Goal: Answer question/provide support

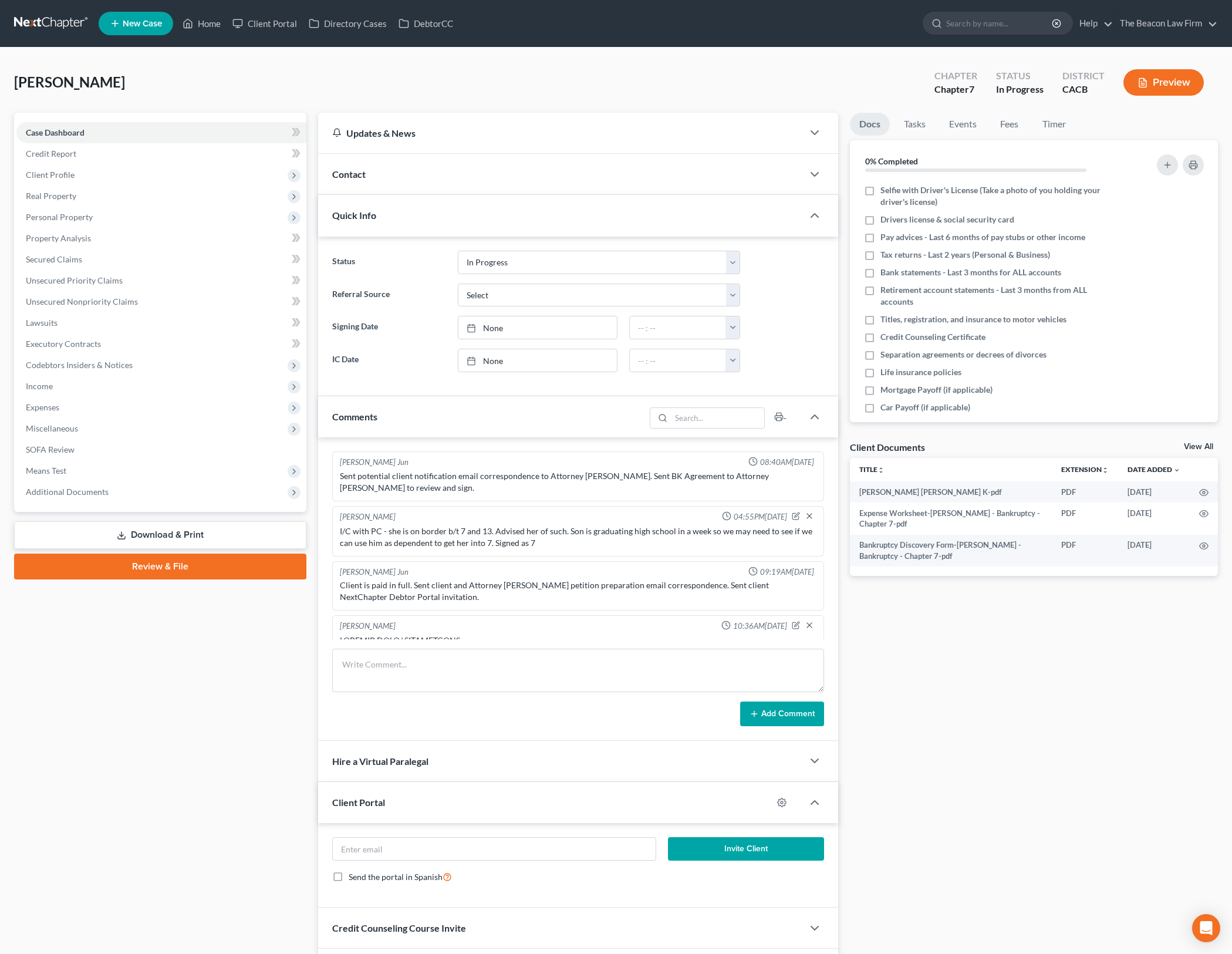
select select "3"
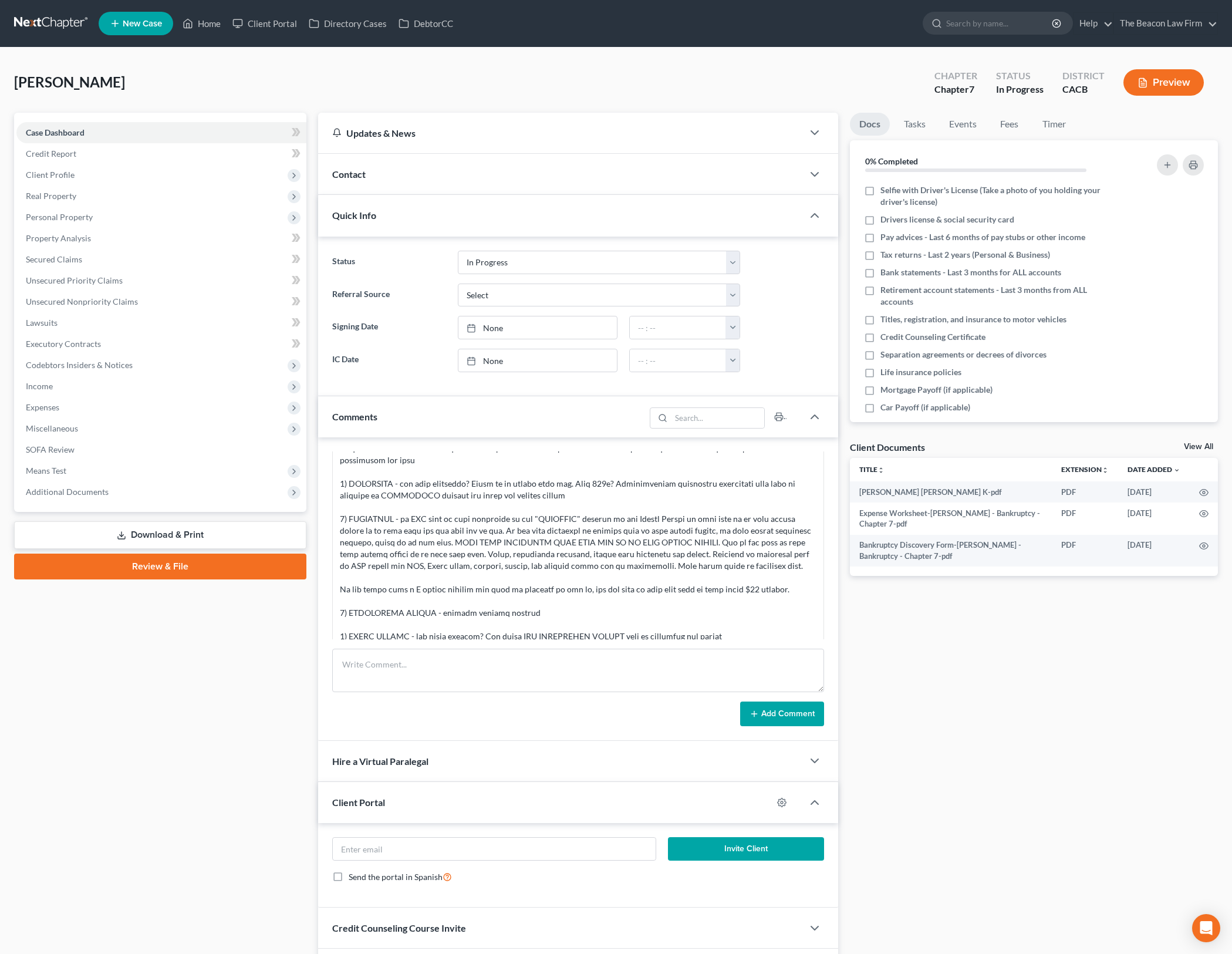
scroll to position [367, 0]
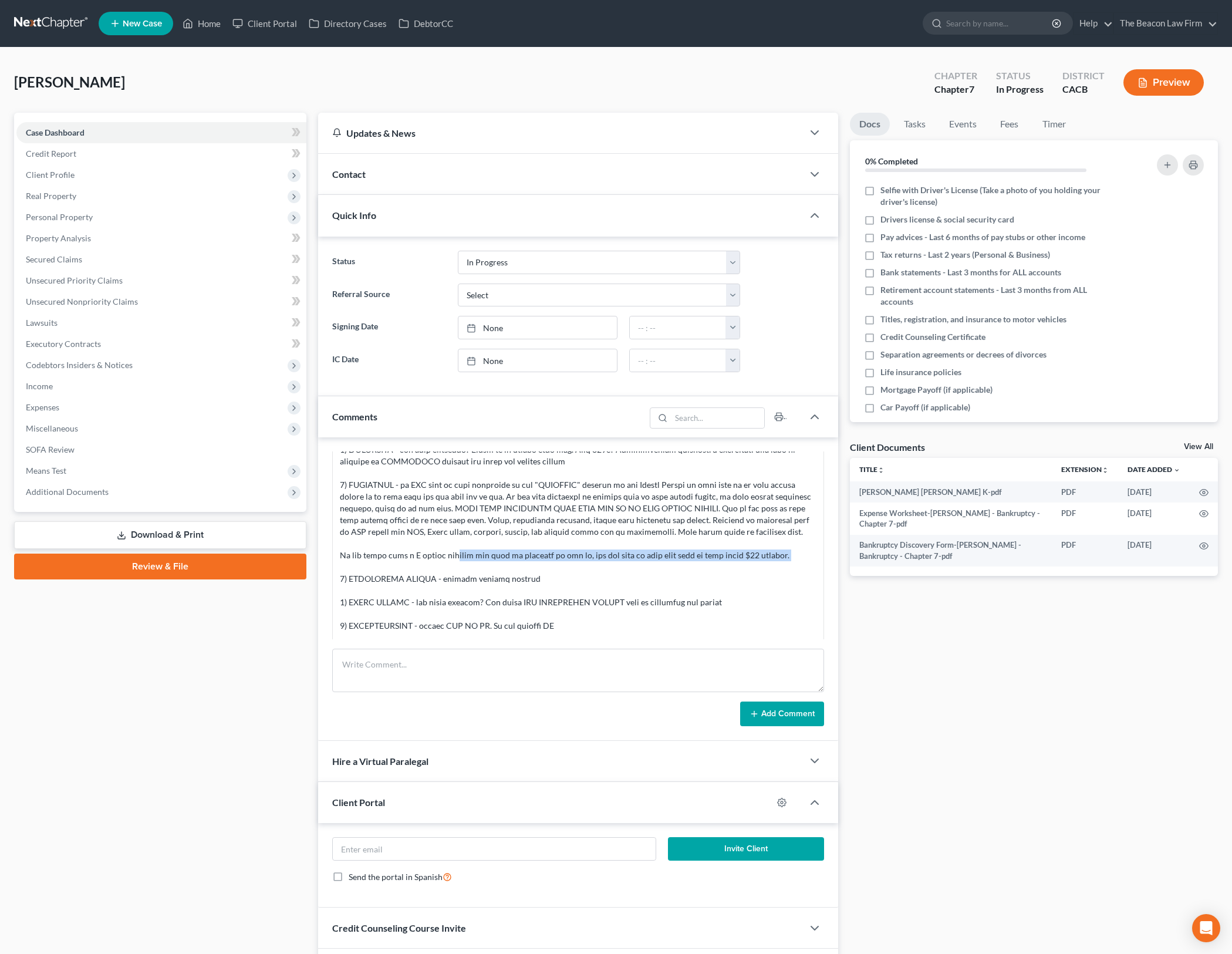
drag, startPoint x: 445, startPoint y: 546, endPoint x: 594, endPoint y: 581, distance: 153.1
click at [594, 581] on div at bounding box center [578, 520] width 476 height 505
click at [608, 559] on div at bounding box center [578, 520] width 476 height 505
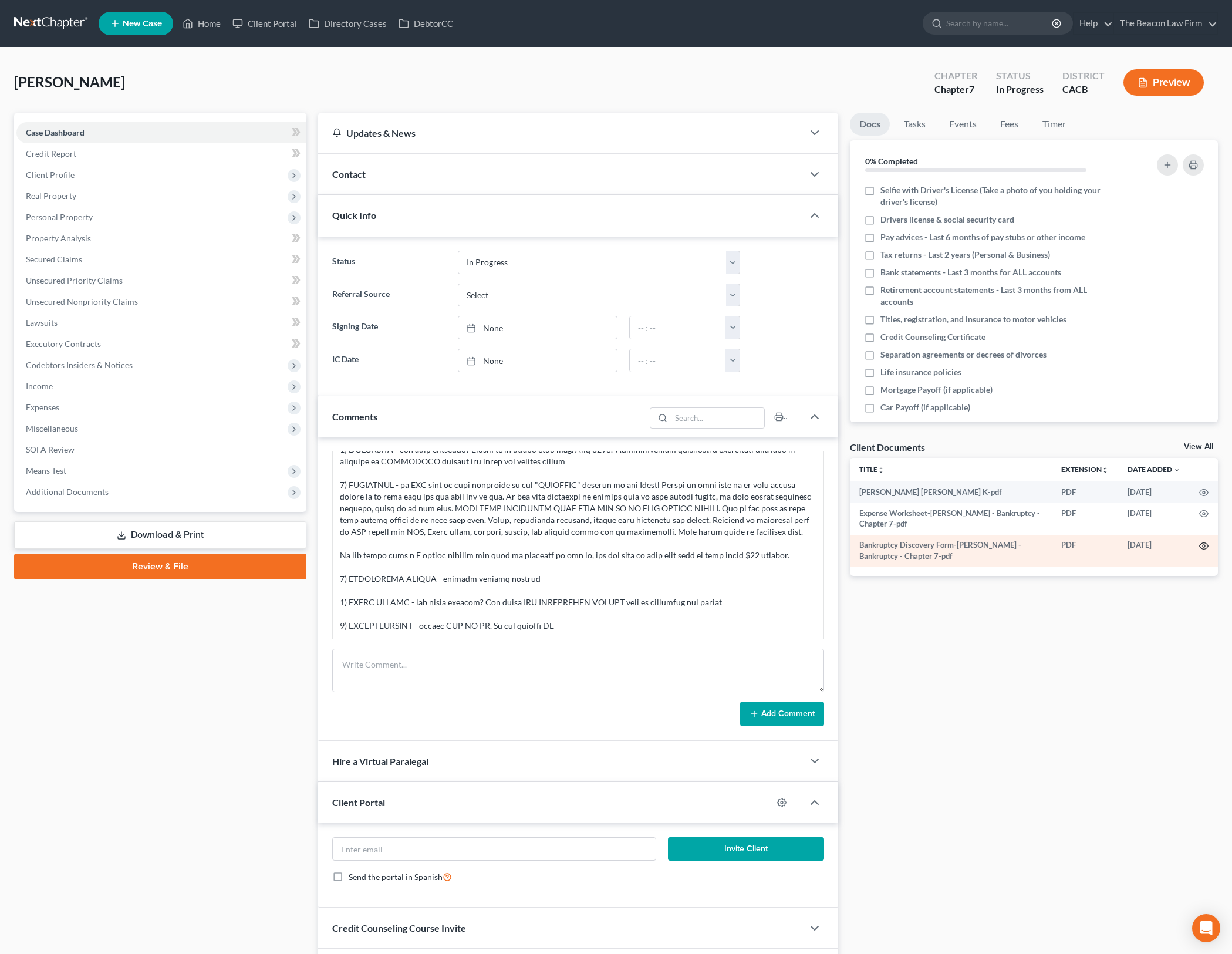
click at [1202, 544] on icon "button" at bounding box center [1204, 546] width 9 height 9
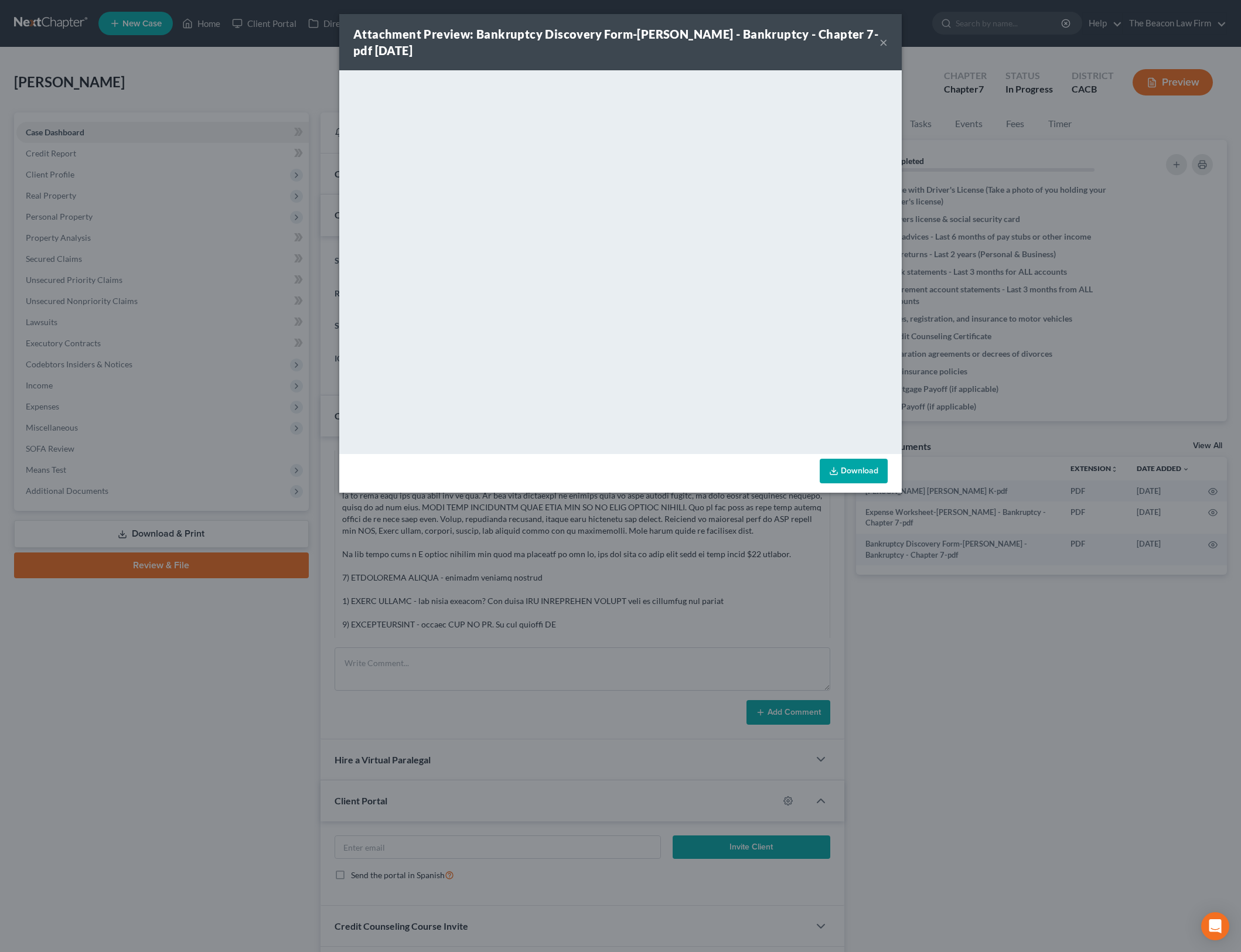
click at [885, 45] on button "×" at bounding box center [883, 42] width 8 height 14
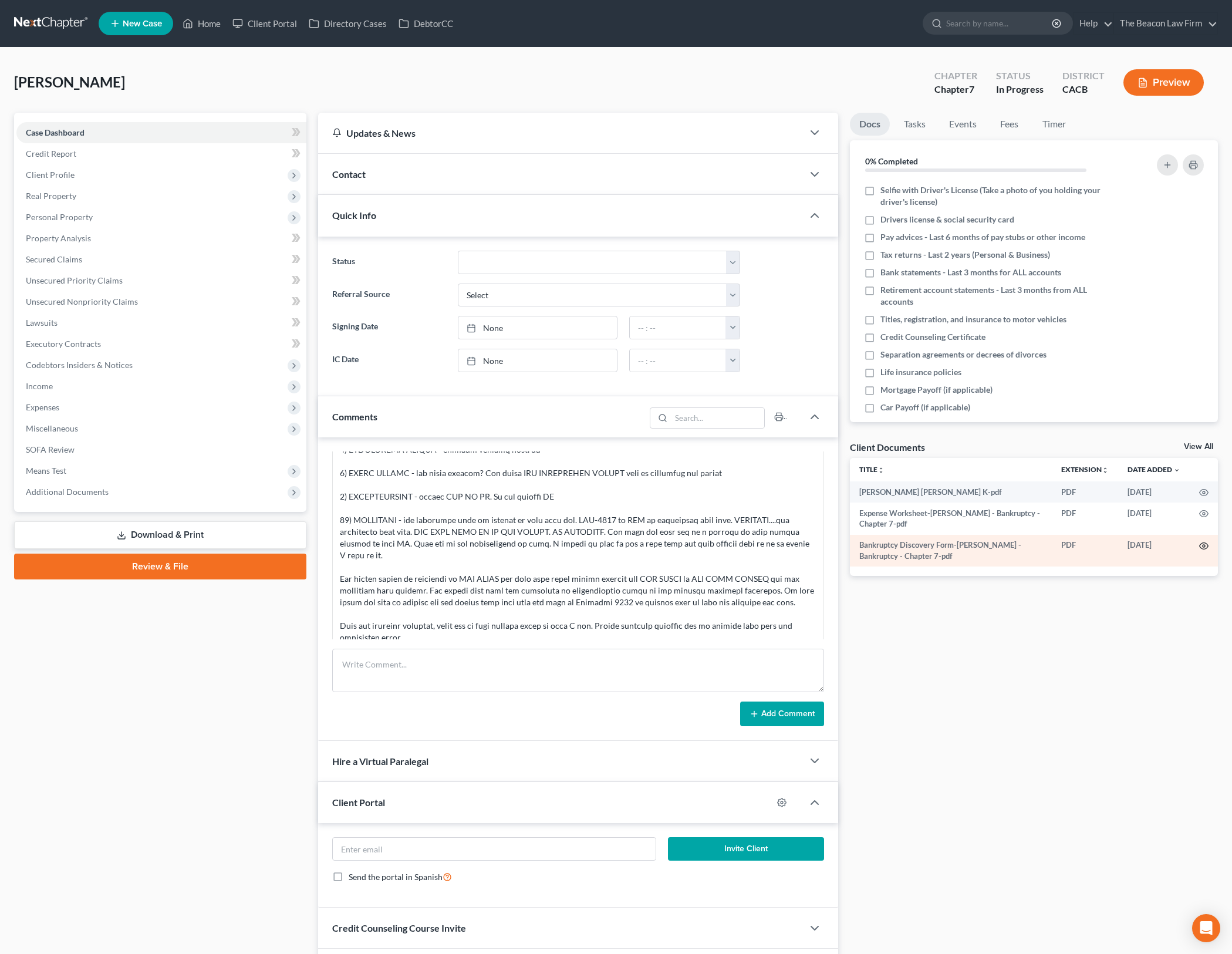
click at [1203, 542] on icon "button" at bounding box center [1204, 546] width 9 height 9
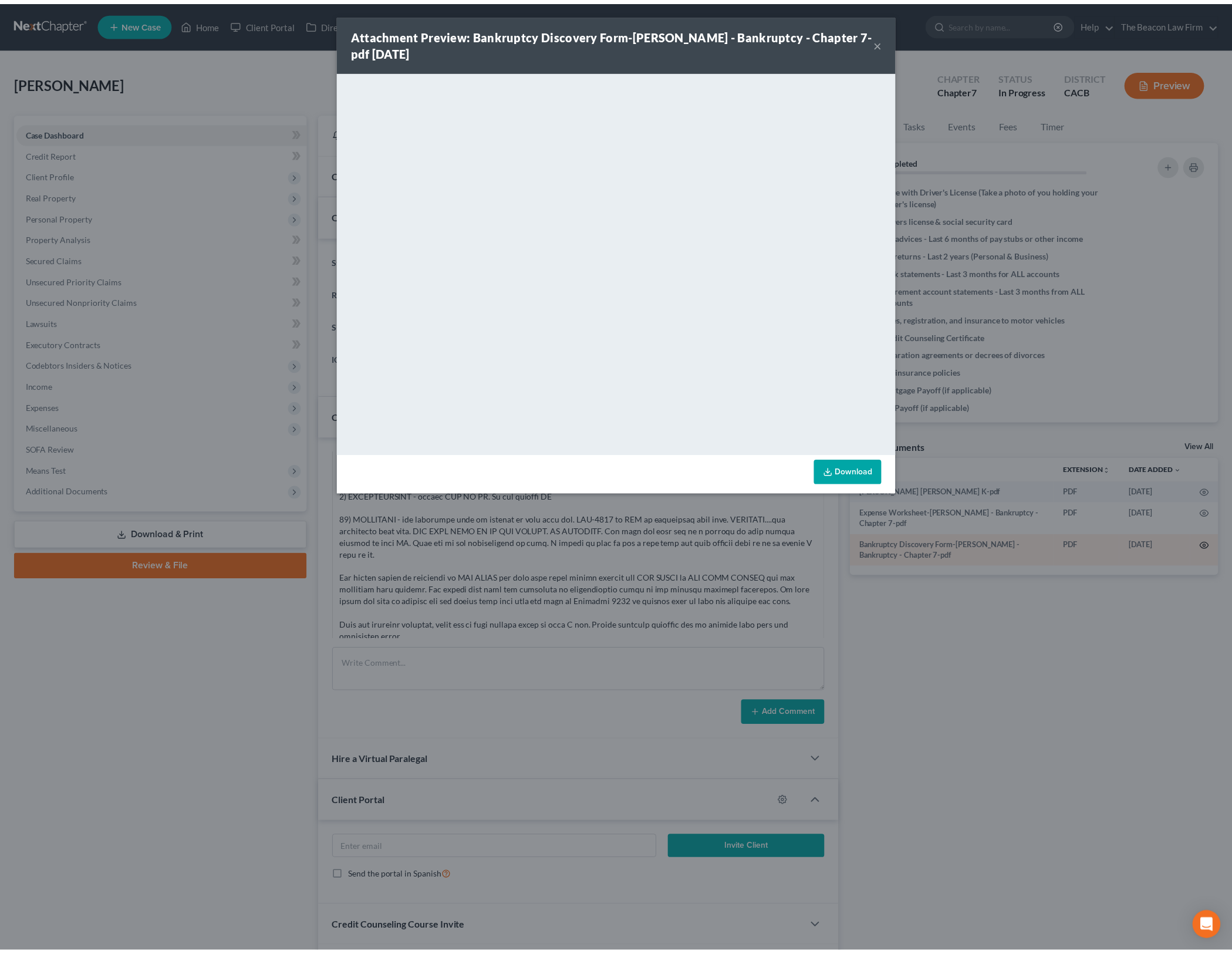
scroll to position [484, 0]
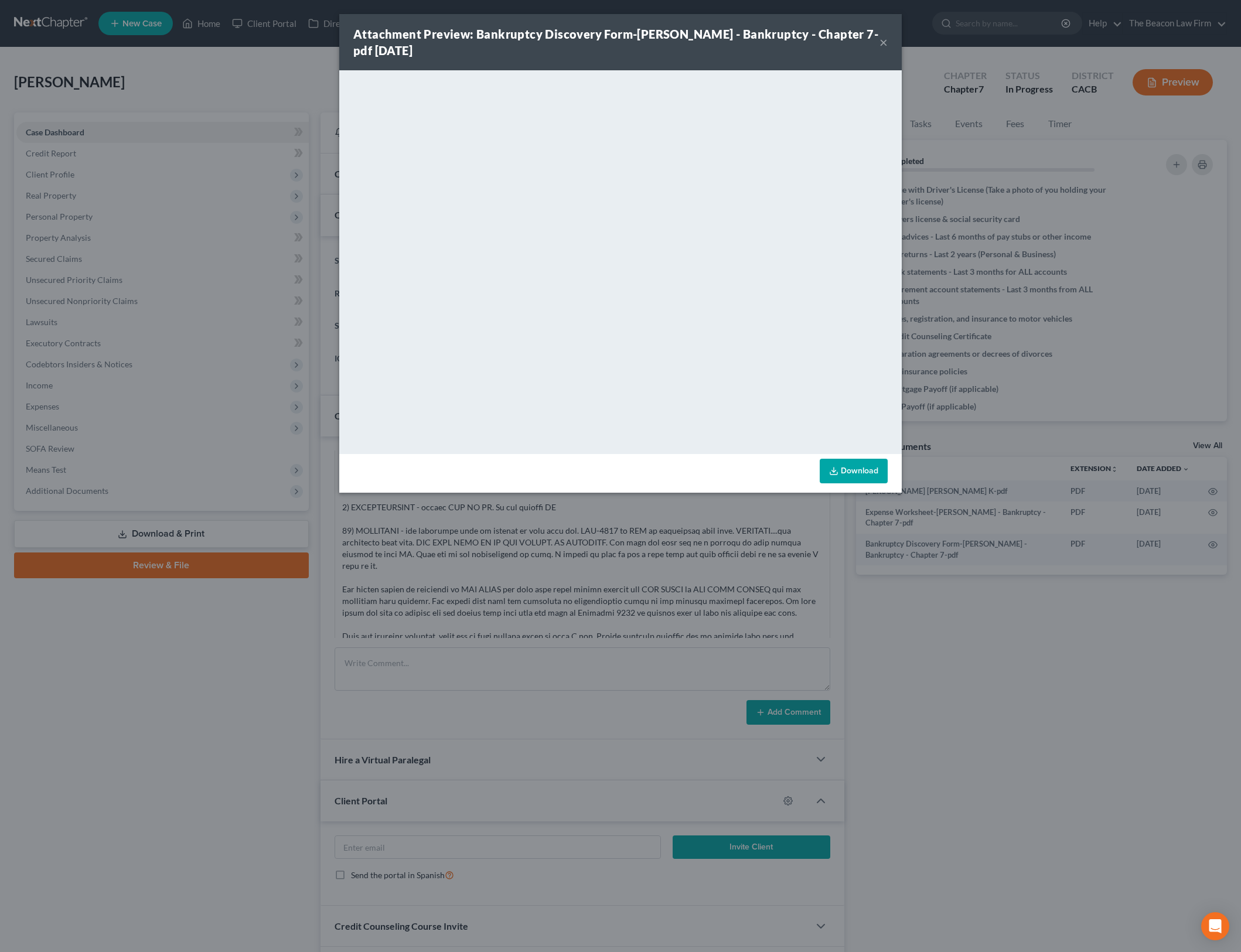
click at [871, 465] on link "Download" at bounding box center [854, 471] width 68 height 25
click at [885, 40] on button "×" at bounding box center [883, 42] width 8 height 14
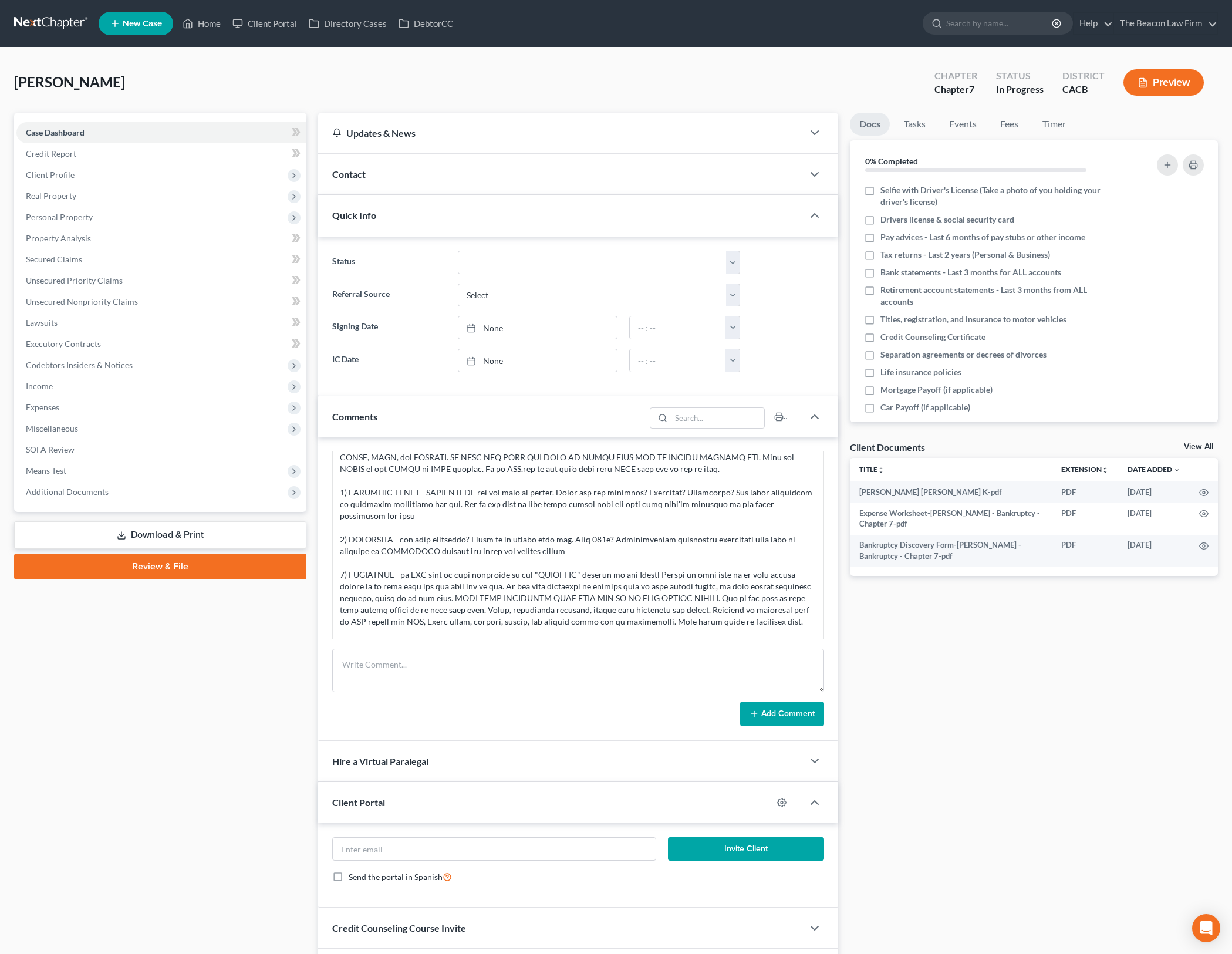
scroll to position [276, 0]
drag, startPoint x: 565, startPoint y: 570, endPoint x: 620, endPoint y: 581, distance: 56.1
click at [611, 580] on div at bounding box center [578, 611] width 476 height 505
click at [620, 581] on div at bounding box center [578, 611] width 476 height 505
click at [620, 685] on textarea at bounding box center [578, 670] width 492 height 43
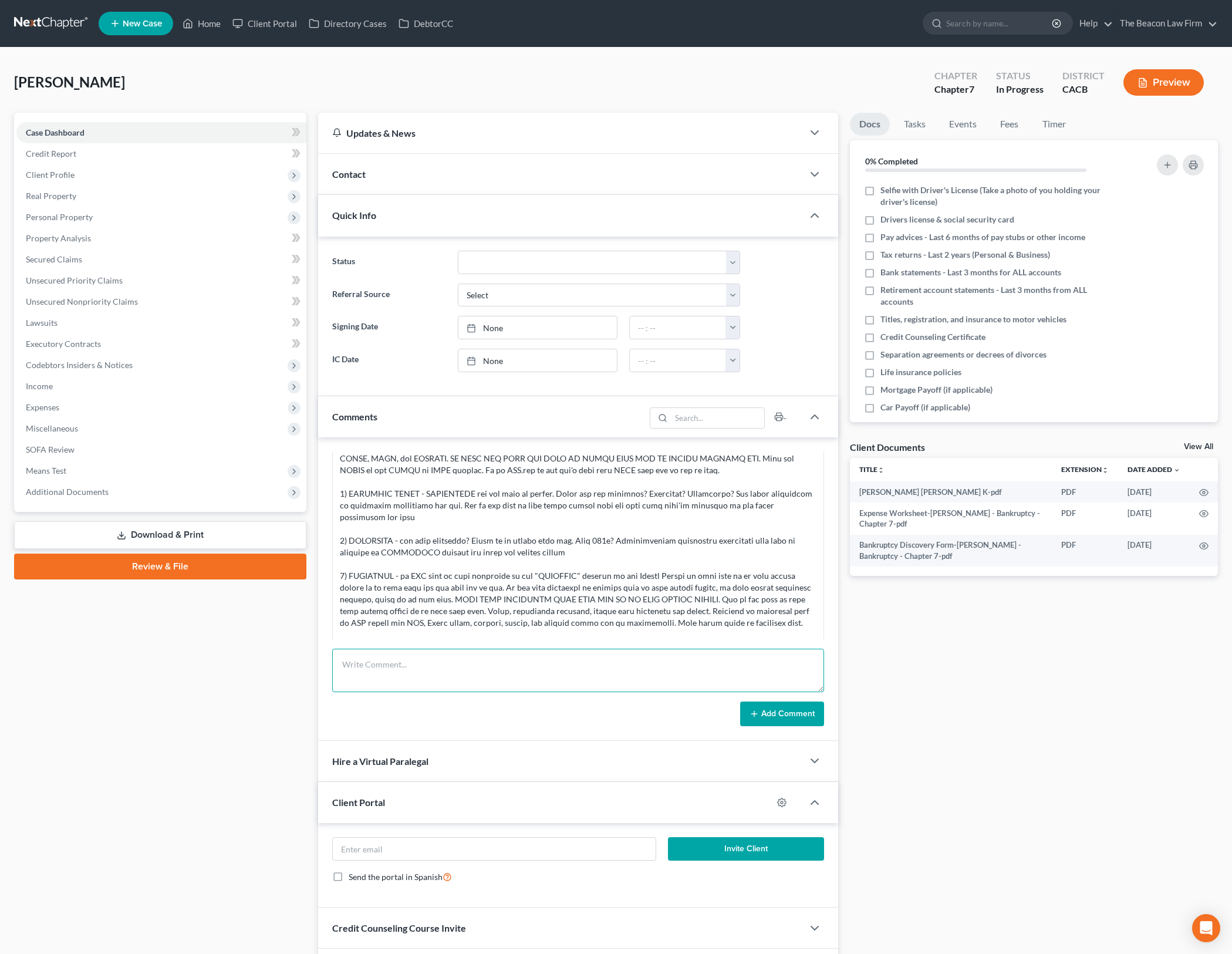
paste textarea "Thanks for the quick changes. Much better but still need: 1) DOCUMENTS - [DATE]…"
type textarea "Thanks for the quick changes. Much better but still need: 1) DOCUMENTS - [DATE]…"
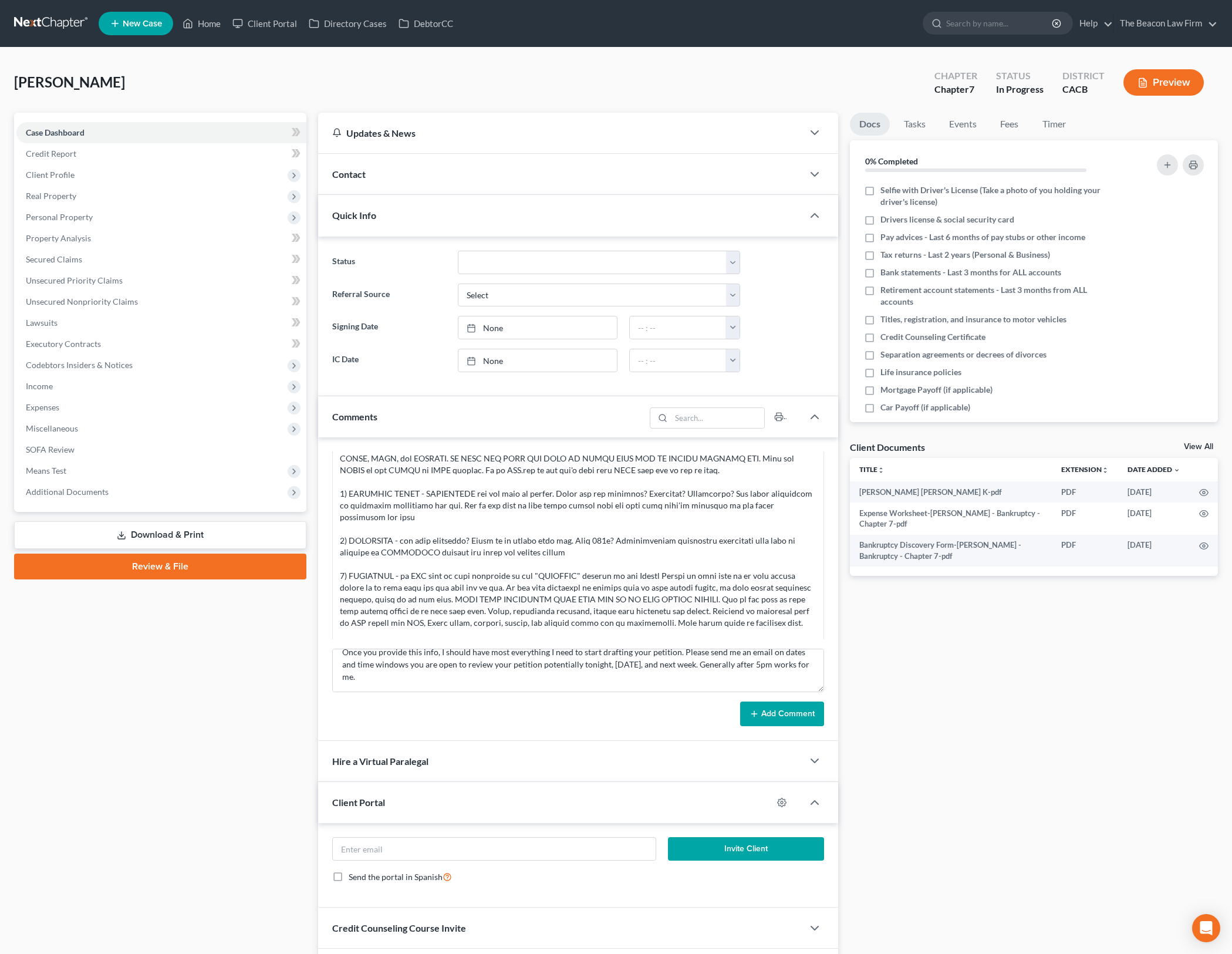
click at [786, 710] on button "Add Comment" at bounding box center [782, 714] width 84 height 25
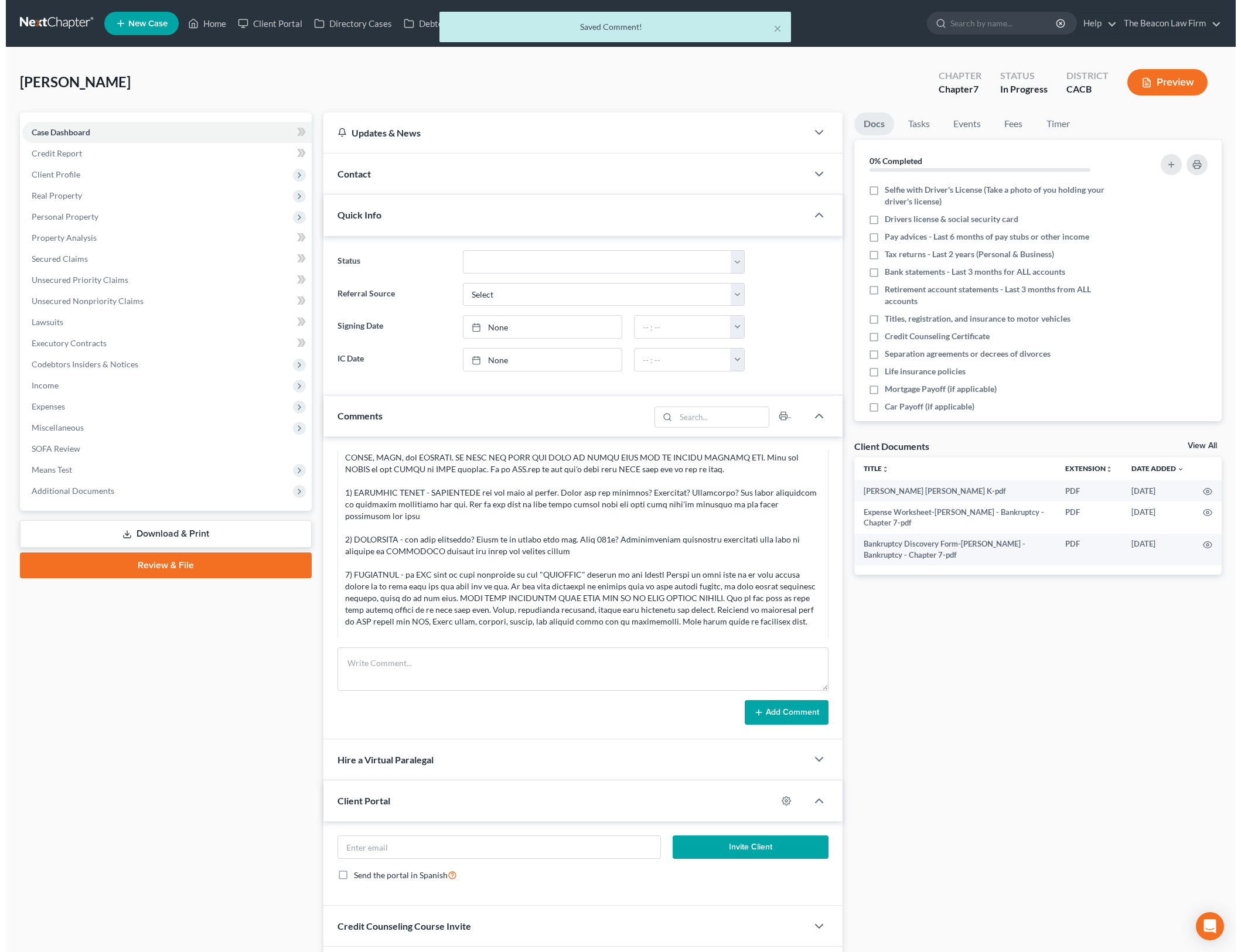
scroll to position [702, 0]
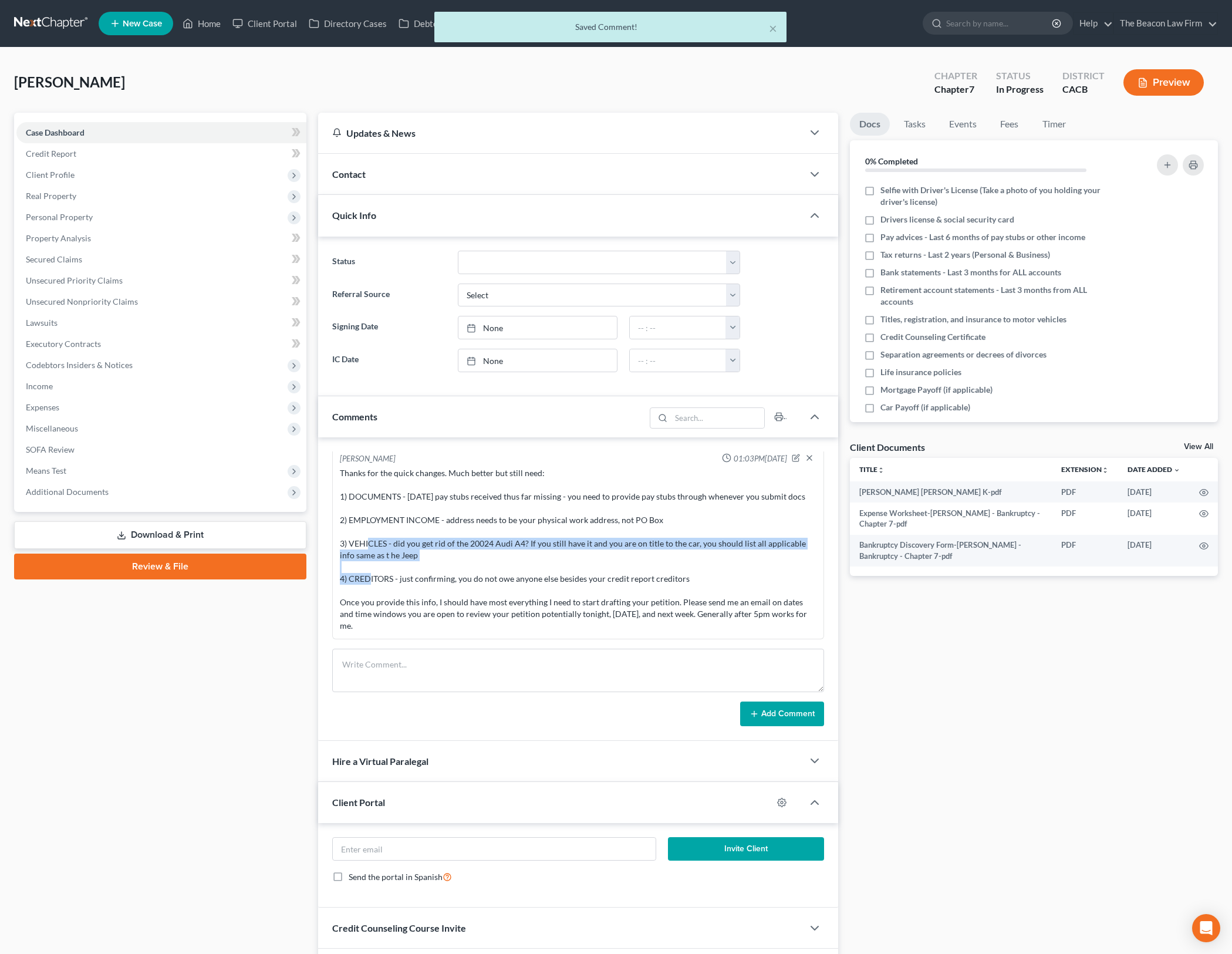
drag, startPoint x: 475, startPoint y: 530, endPoint x: 732, endPoint y: 573, distance: 260.6
click at [732, 573] on div "Thanks for the quick changes. Much better but still need: 1) DOCUMENTS - [DATE]…" at bounding box center [578, 549] width 476 height 165
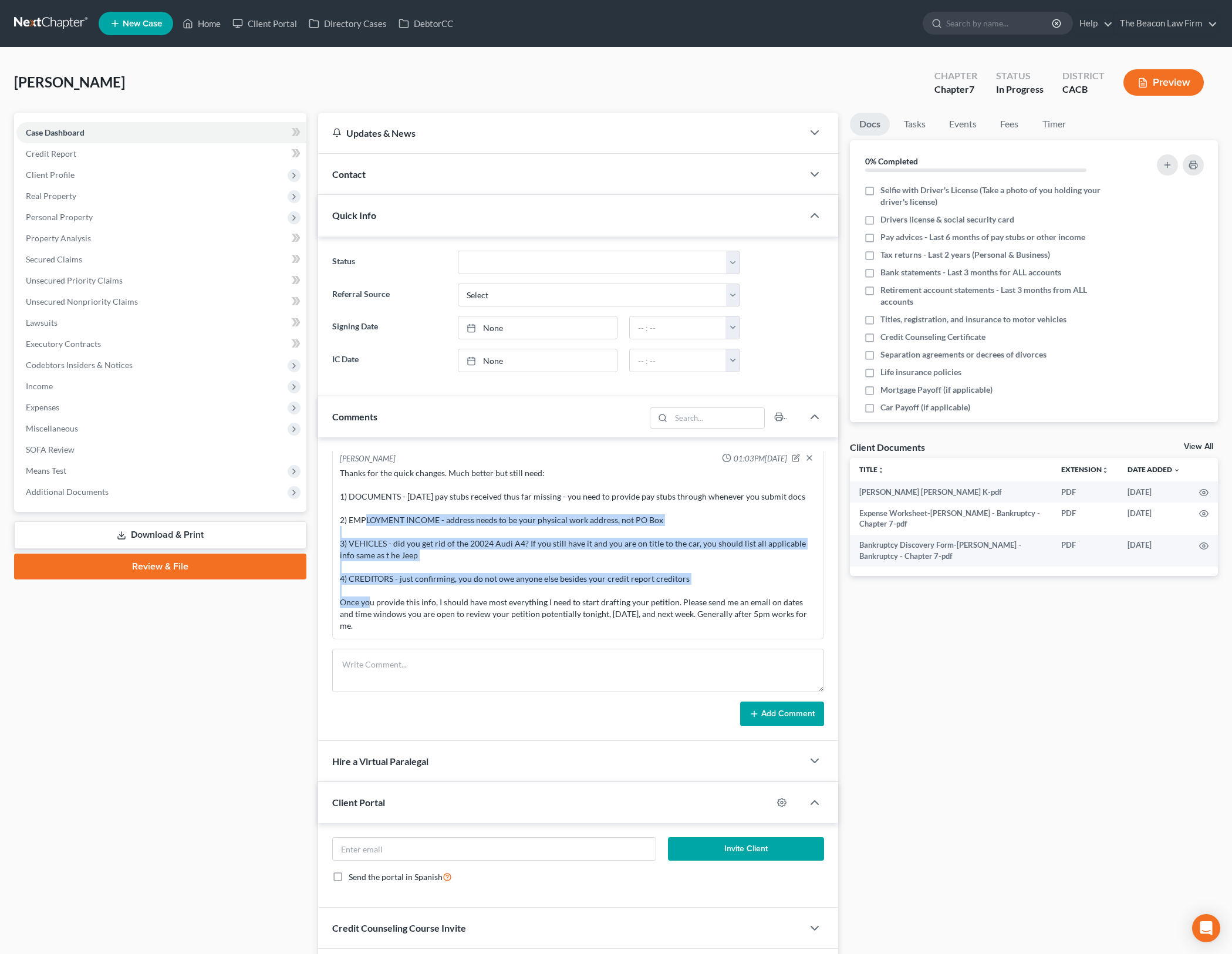
drag, startPoint x: 585, startPoint y: 504, endPoint x: 768, endPoint y: 592, distance: 203.1
click at [768, 592] on div "Thanks for the quick changes. Much better but still need: 1) DOCUMENTS - [DATE]…" at bounding box center [578, 549] width 476 height 165
drag, startPoint x: 576, startPoint y: 519, endPoint x: 759, endPoint y: 600, distance: 200.1
click at [759, 600] on div "Thanks for the quick changes. Much better but still need: 1) DOCUMENTS - [DATE]…" at bounding box center [578, 549] width 476 height 165
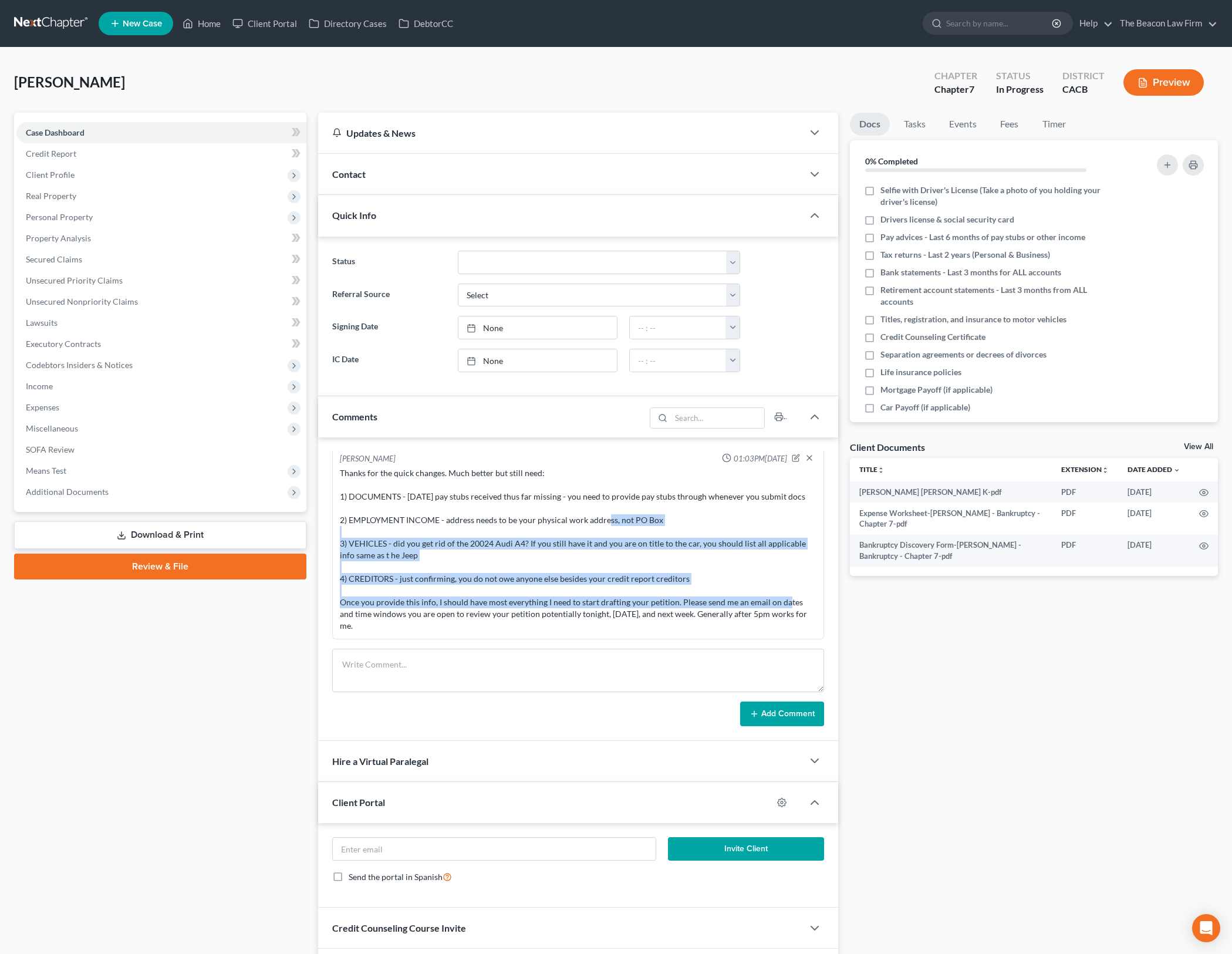
click at [759, 600] on div "Thanks for the quick changes. Much better but still need: 1) DOCUMENTS - [DATE]…" at bounding box center [578, 549] width 476 height 165
drag, startPoint x: 586, startPoint y: 537, endPoint x: 822, endPoint y: 622, distance: 250.8
click at [822, 622] on div "[PERSON_NAME] Jun 08:40AM[DATE] Sent potential client notification email corres…" at bounding box center [578, 546] width 492 height 188
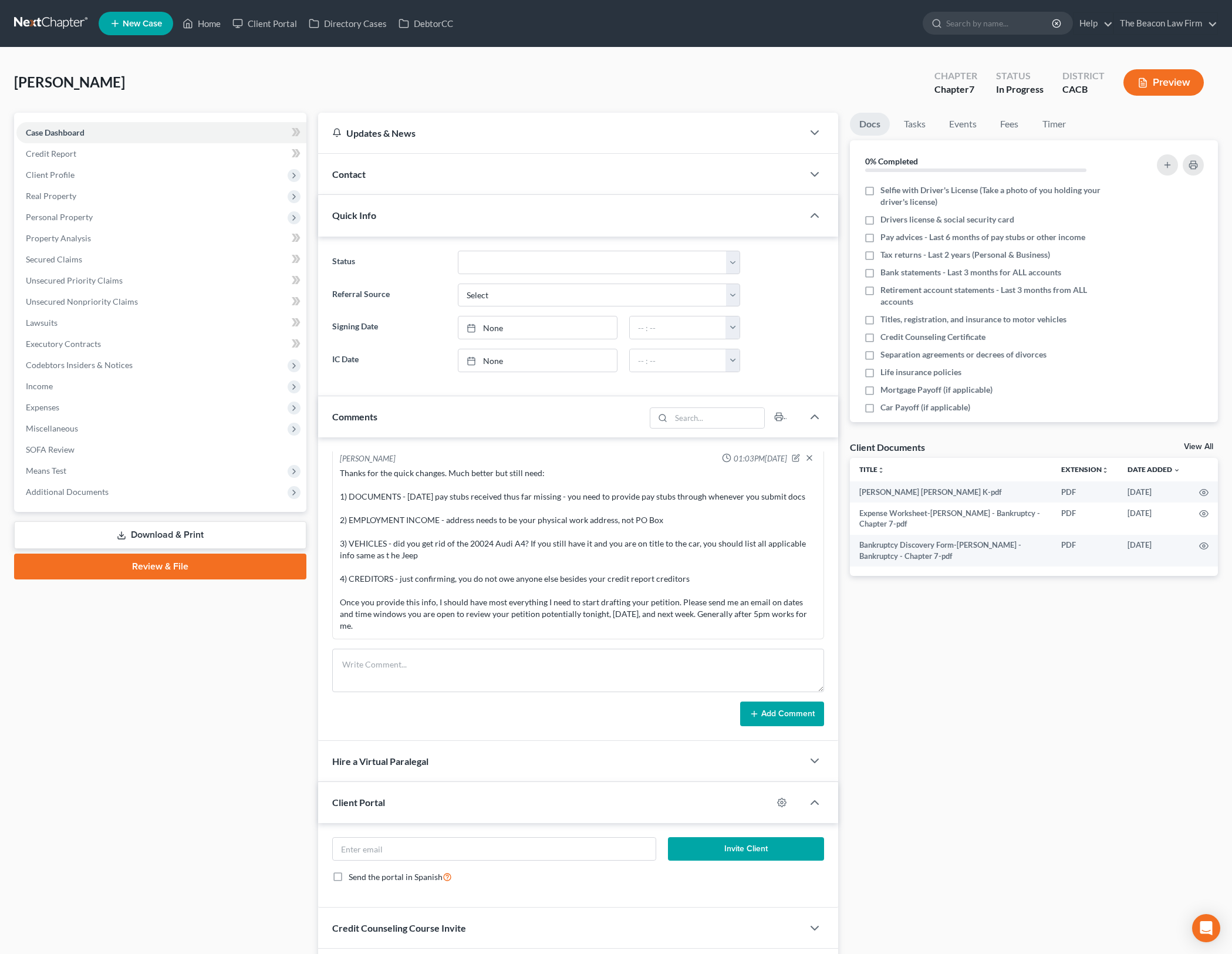
click at [995, 650] on div "Docs Tasks Events Fees Timer 0% Completed Nothing here yet! Selfie with Driver'…" at bounding box center [1034, 551] width 380 height 877
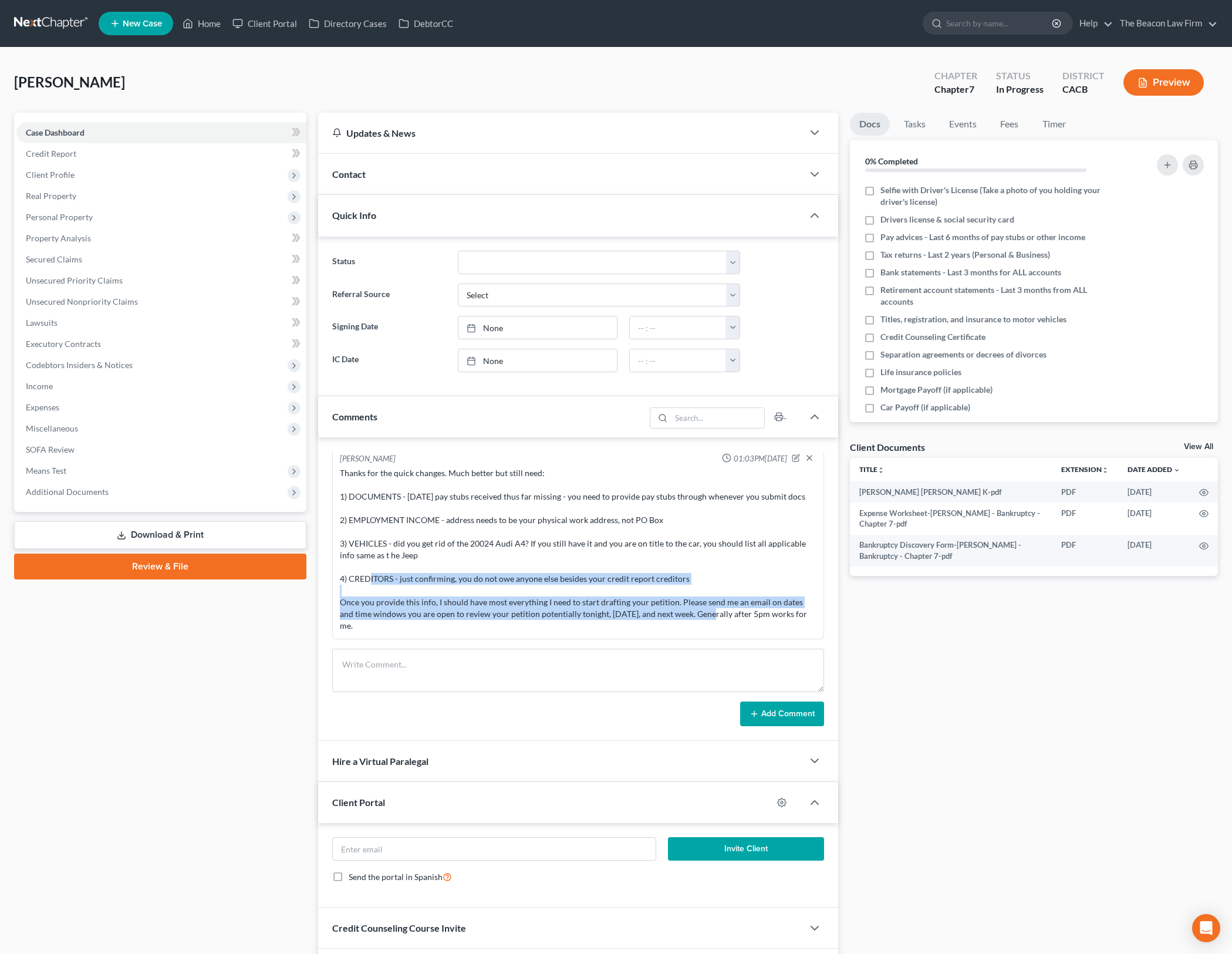
drag, startPoint x: 546, startPoint y: 564, endPoint x: 679, endPoint y: 620, distance: 144.3
click at [679, 620] on div "Thanks for the quick changes. Much better but still need: 1) DOCUMENTS - [DATE]…" at bounding box center [578, 549] width 476 height 165
drag, startPoint x: 598, startPoint y: 576, endPoint x: 746, endPoint y: 640, distance: 161.2
click at [746, 640] on div "[PERSON_NAME] Jun 08:40AM[DATE] Sent potential client notification email corres…" at bounding box center [578, 589] width 520 height 304
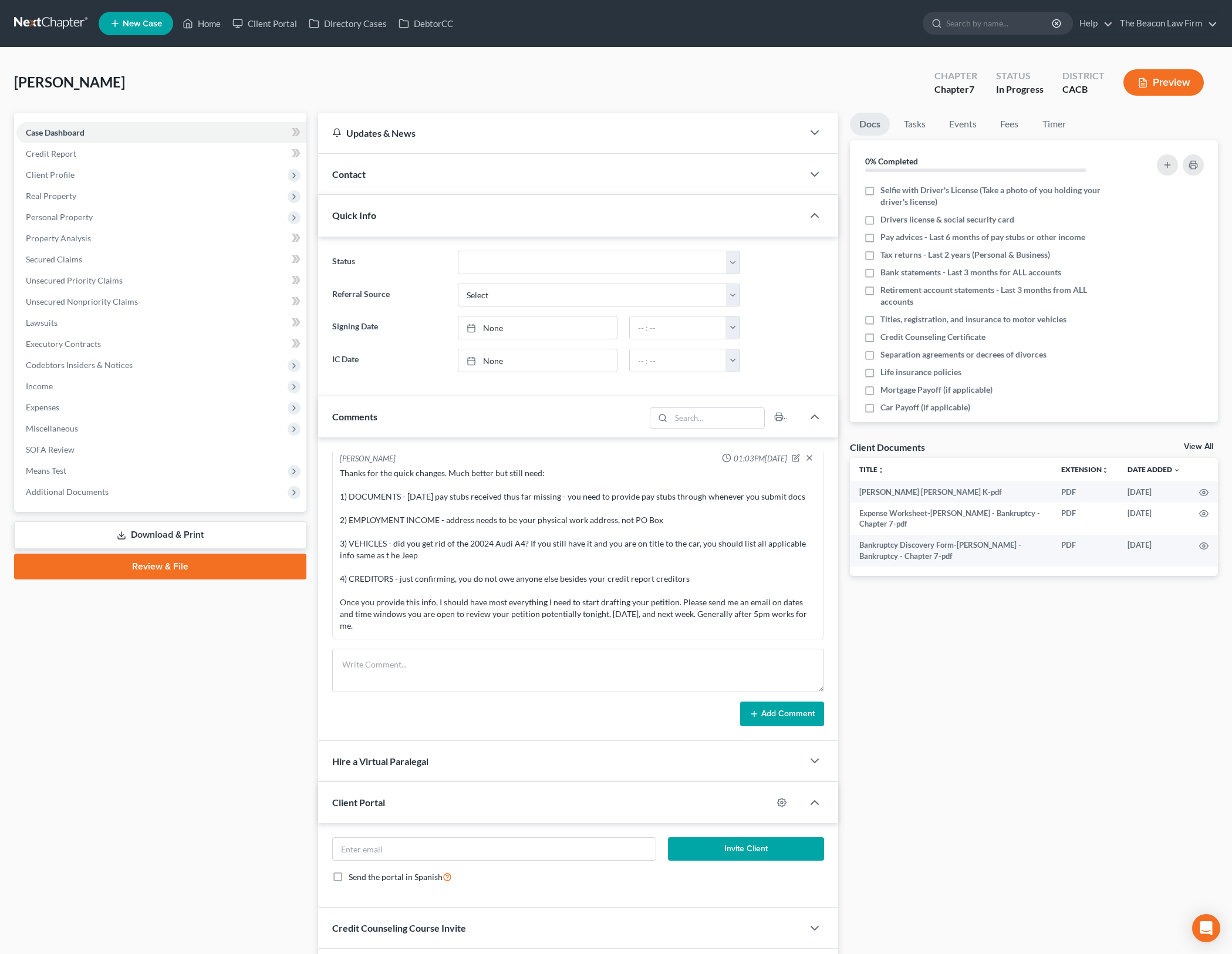
click at [746, 640] on div "[PERSON_NAME] Jun 08:40AM[DATE] Sent potential client notification email corres…" at bounding box center [578, 589] width 520 height 304
click at [1202, 490] on icon "button" at bounding box center [1204, 492] width 9 height 9
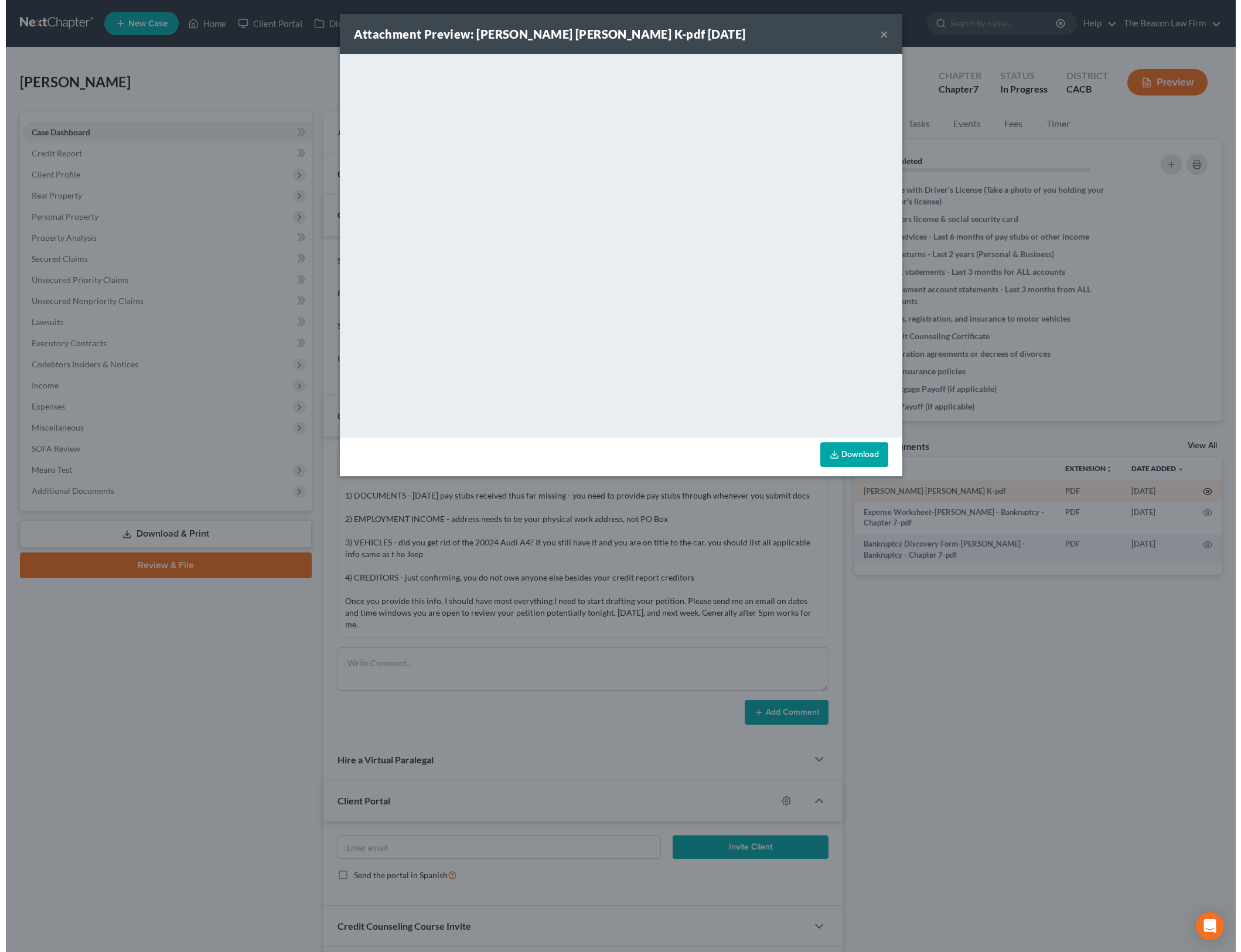
scroll to position [679, 0]
